Goal: Task Accomplishment & Management: Use online tool/utility

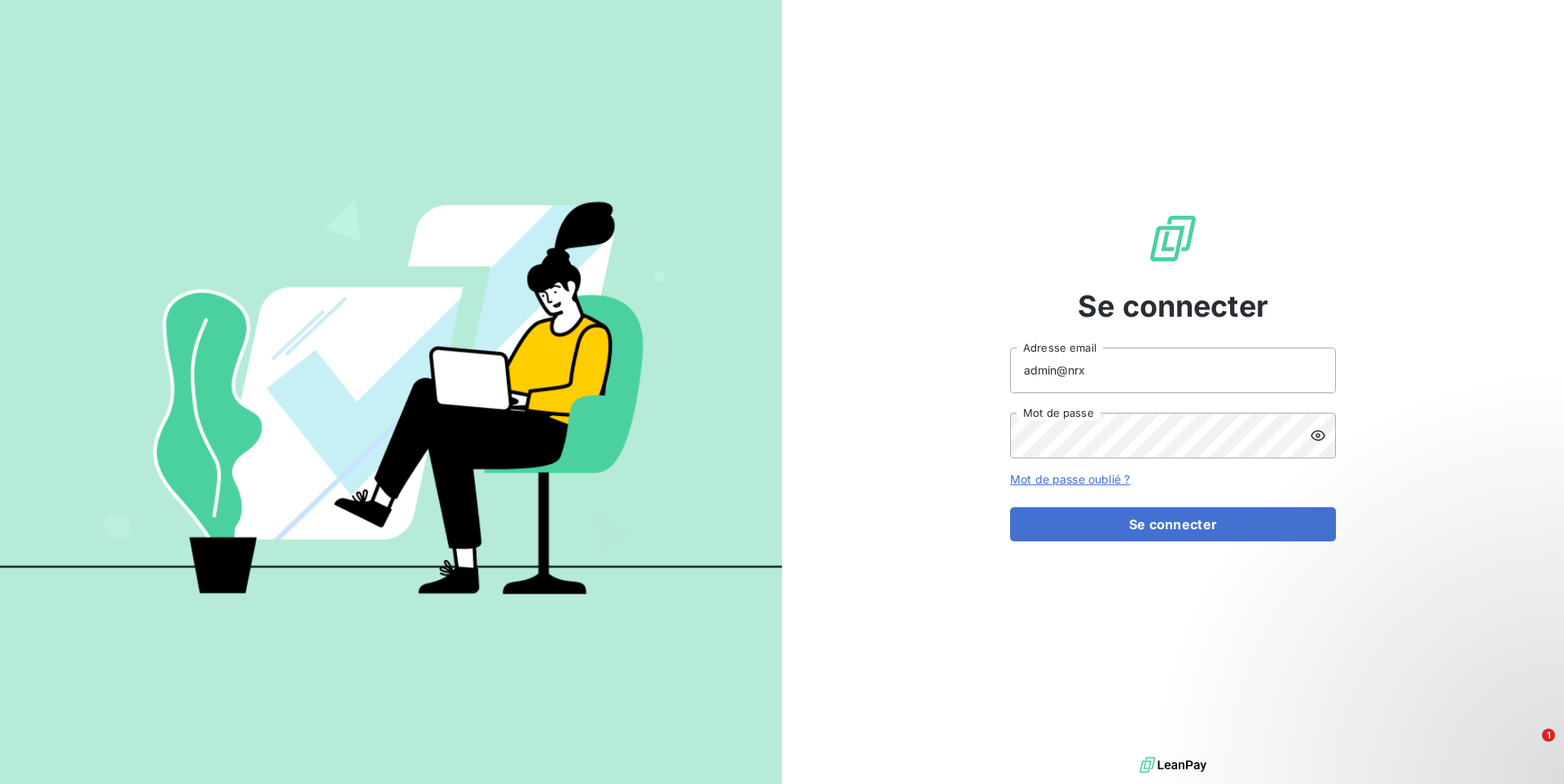
type input "admin@nrx"
click at [1010, 507] on button "Se connecter" at bounding box center [1173, 524] width 326 height 34
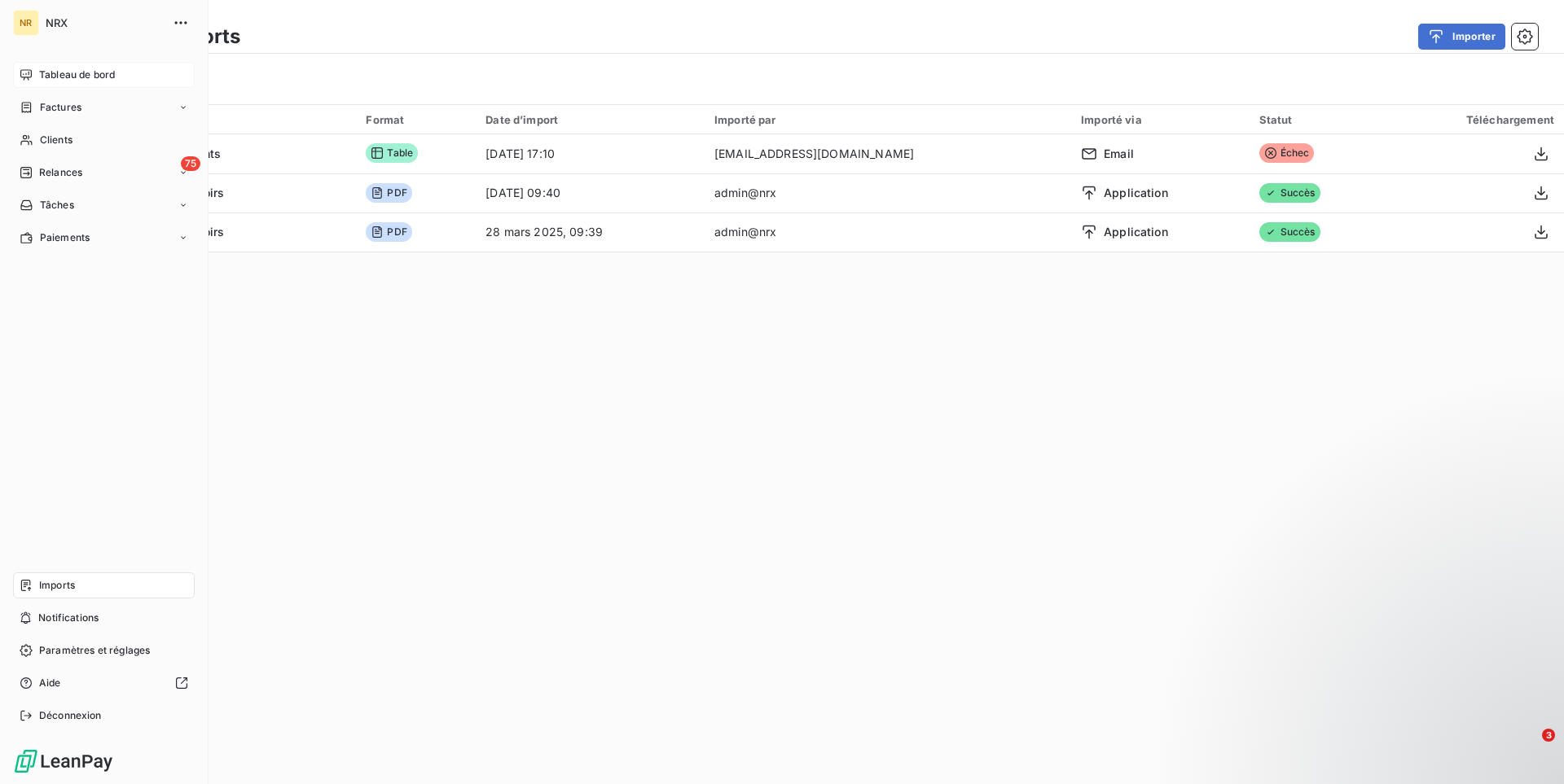
click at [124, 72] on div "Tableau de bord" at bounding box center [104, 75] width 182 height 26
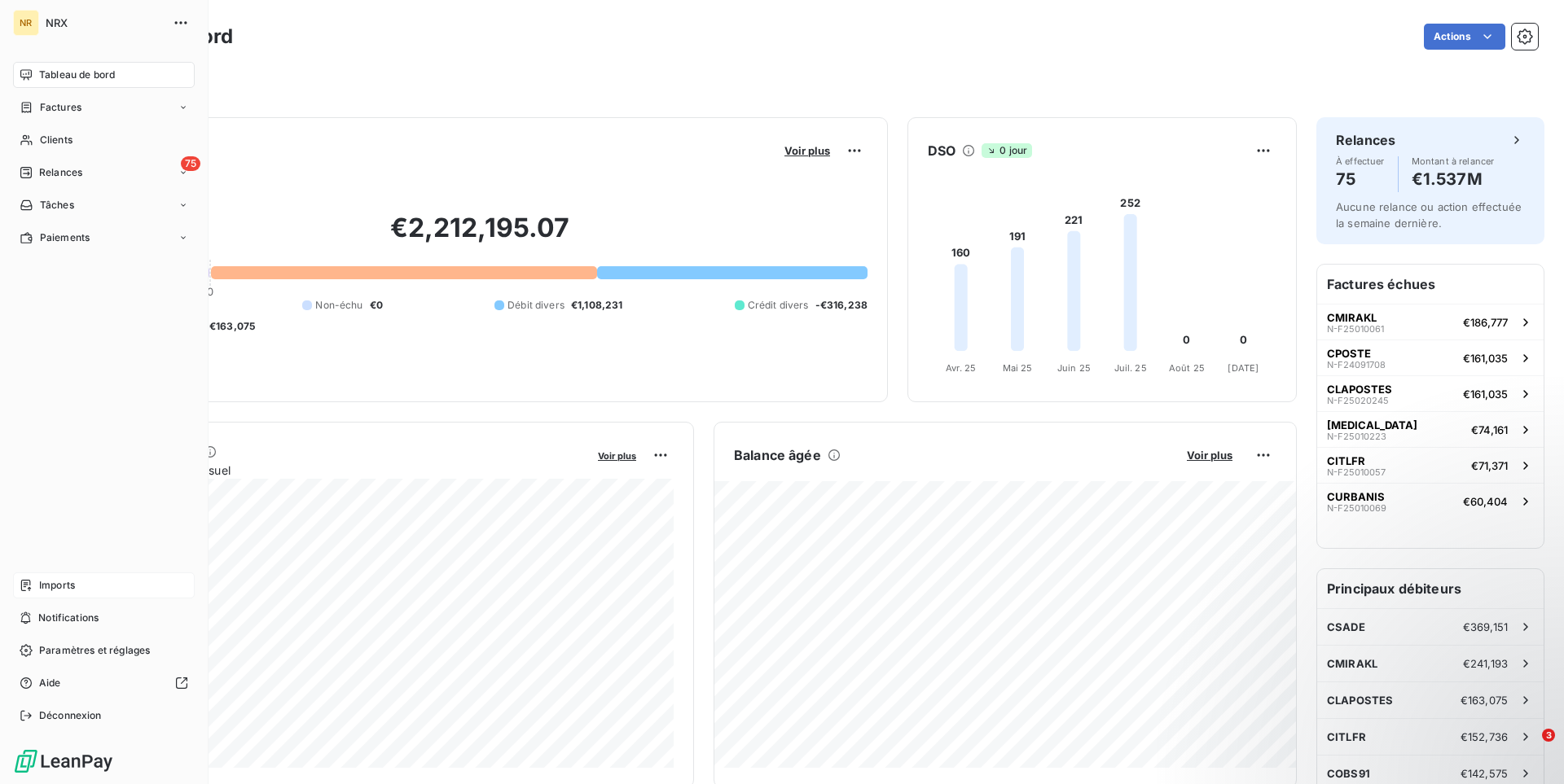
click at [70, 573] on div "Imports" at bounding box center [104, 586] width 182 height 26
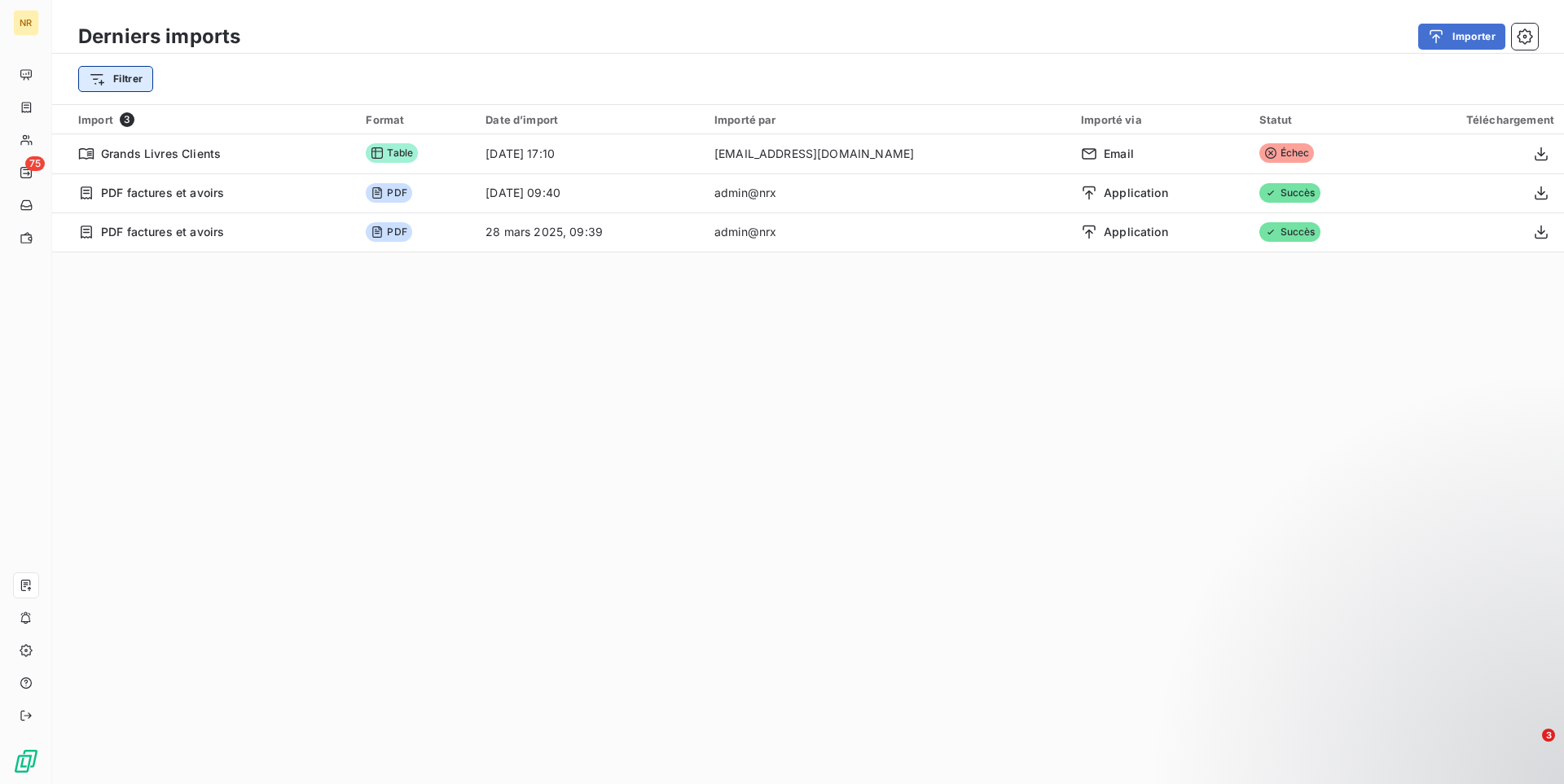
click at [122, 74] on html "NR 75 Derniers imports Importer Filtrer Import 3 Format Date d’import Importé p…" at bounding box center [782, 392] width 1564 height 784
click at [394, 64] on html "NR 75 Derniers imports Importer Filtrer Import 3 Format Date d’import Importé p…" at bounding box center [782, 392] width 1564 height 784
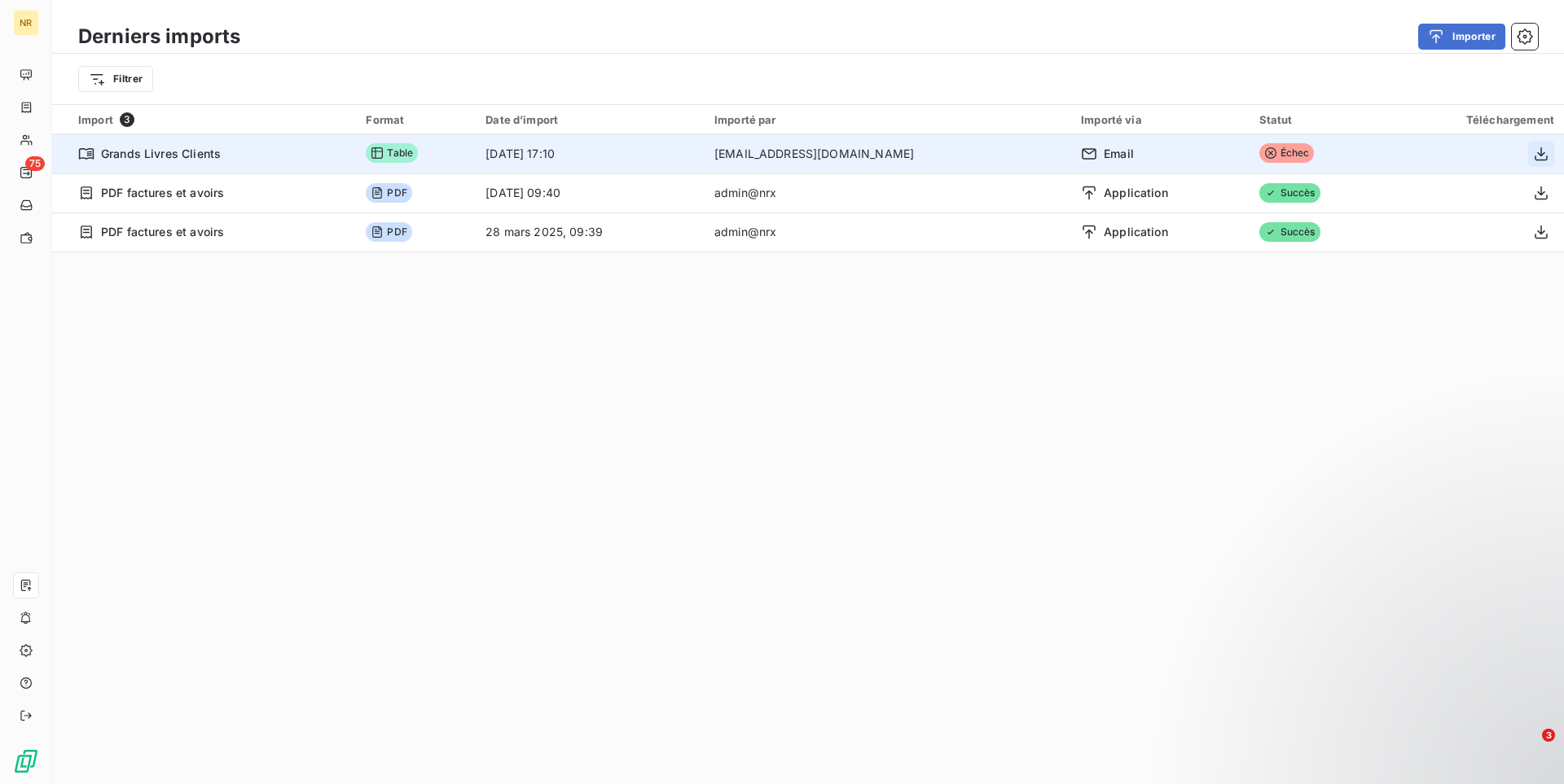
click at [1535, 156] on icon "button" at bounding box center [1541, 153] width 13 height 14
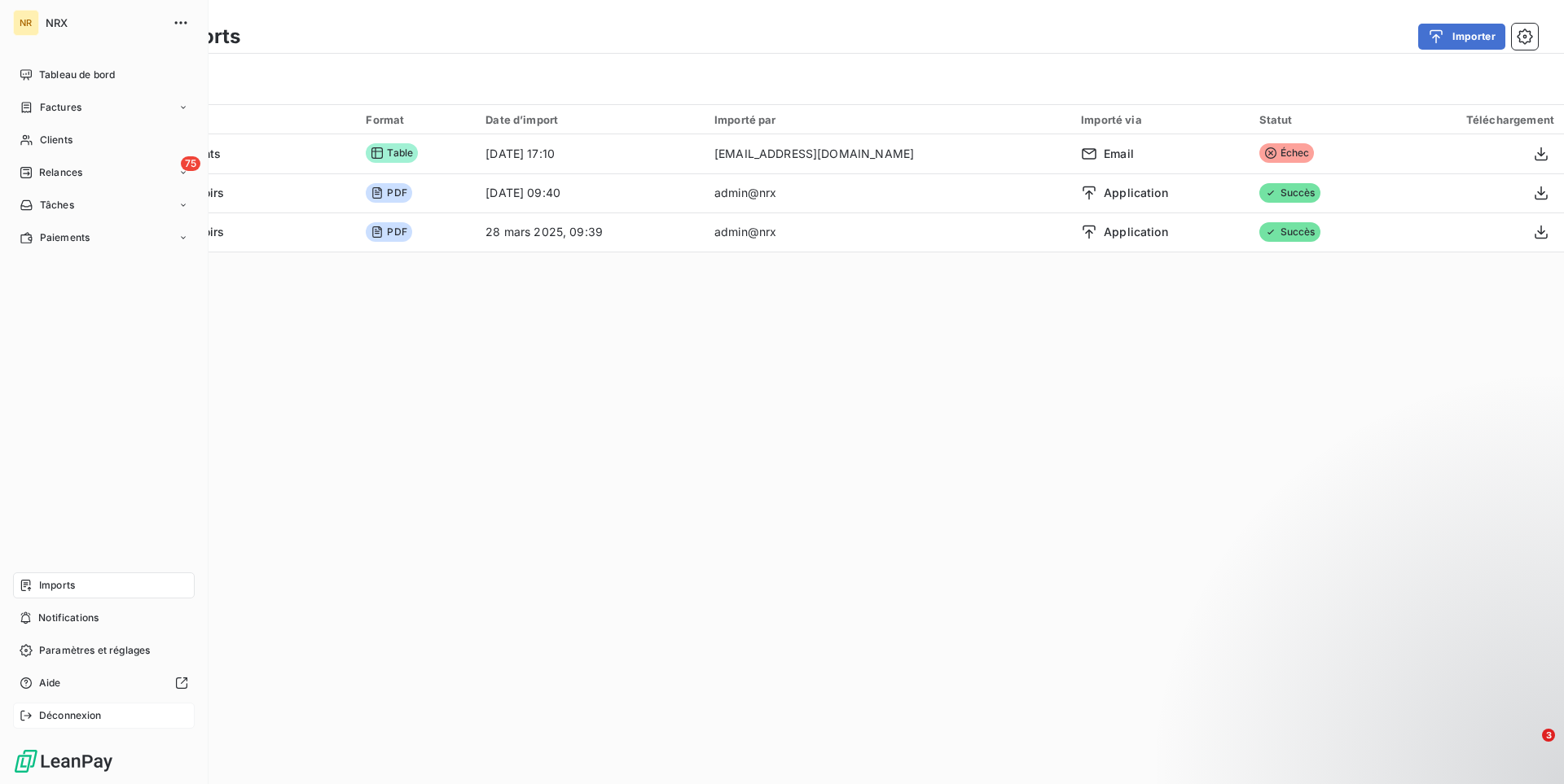
click at [32, 718] on icon at bounding box center [26, 715] width 13 height 13
